Goal: Navigation & Orientation: Find specific page/section

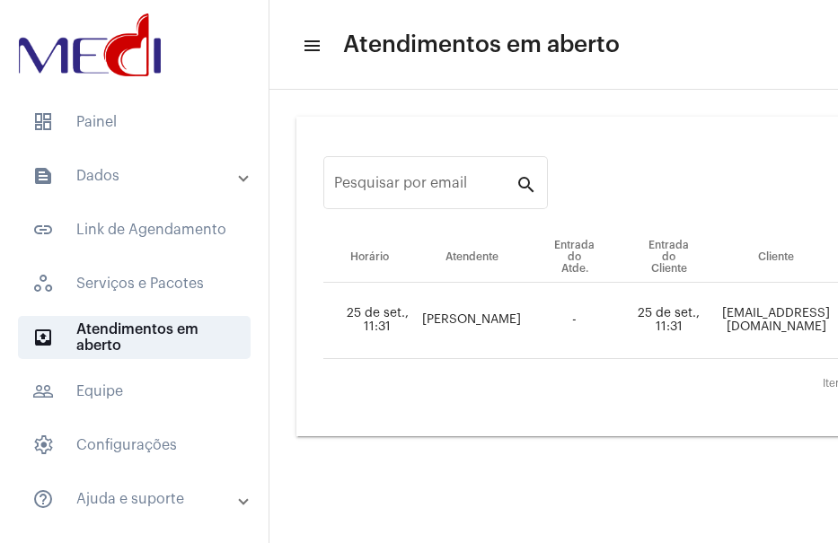
drag, startPoint x: 391, startPoint y: 536, endPoint x: 565, endPoint y: 548, distance: 174.6
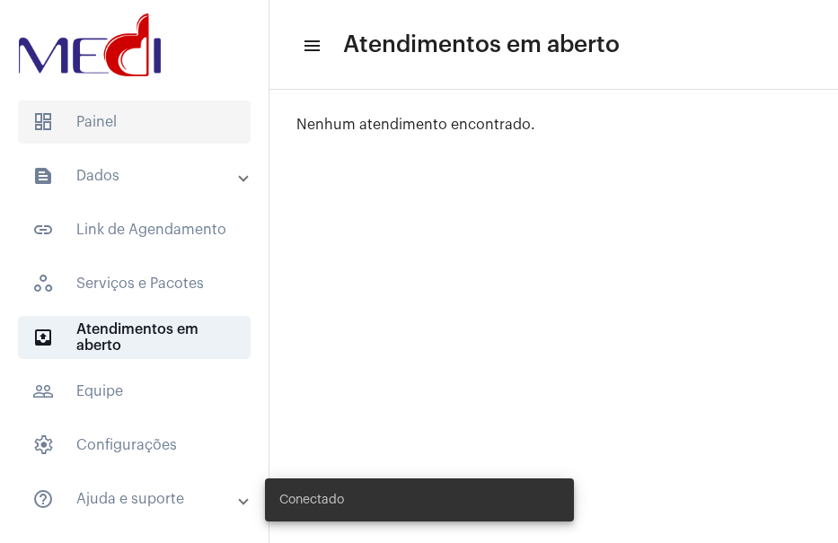
click at [79, 141] on span "dashboard Painel" at bounding box center [134, 122] width 233 height 43
